Goal: Task Accomplishment & Management: Manage account settings

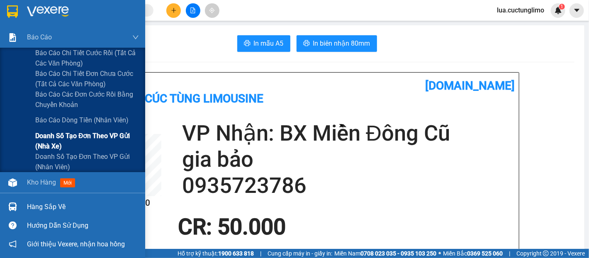
click at [100, 136] on span "Doanh số tạo đơn theo VP gửi (nhà xe)" at bounding box center [87, 141] width 104 height 21
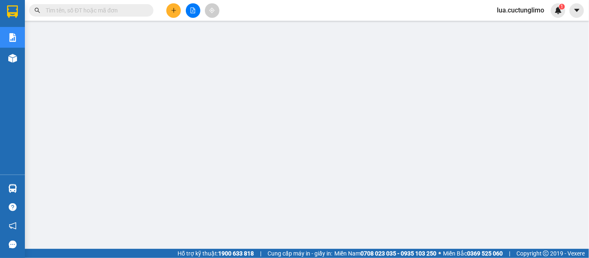
click at [523, 11] on span "lua.cuctunglimo" at bounding box center [520, 10] width 61 height 10
click at [516, 25] on span "Đăng xuất" at bounding box center [523, 25] width 43 height 9
